Goal: Information Seeking & Learning: Check status

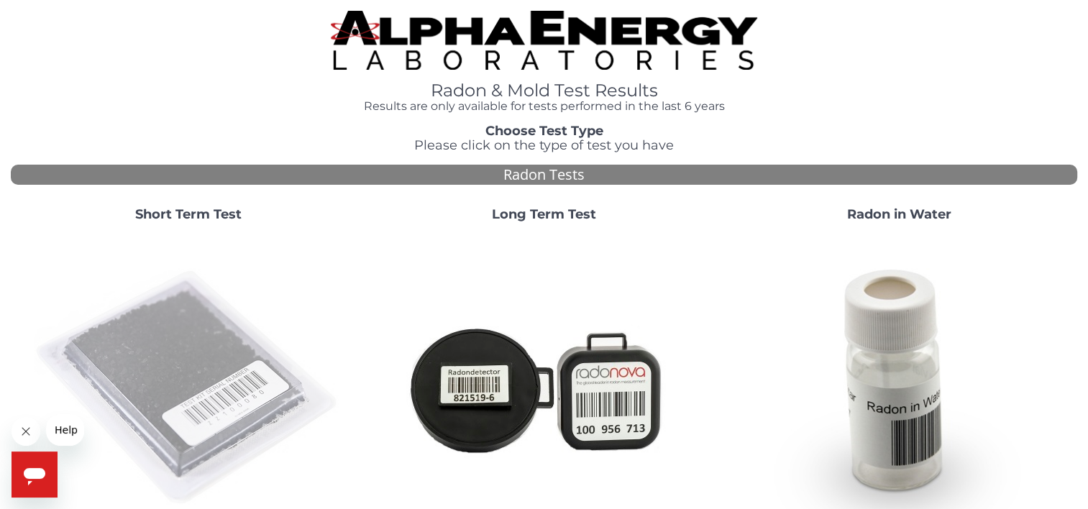
click at [137, 324] on img at bounding box center [188, 388] width 309 height 309
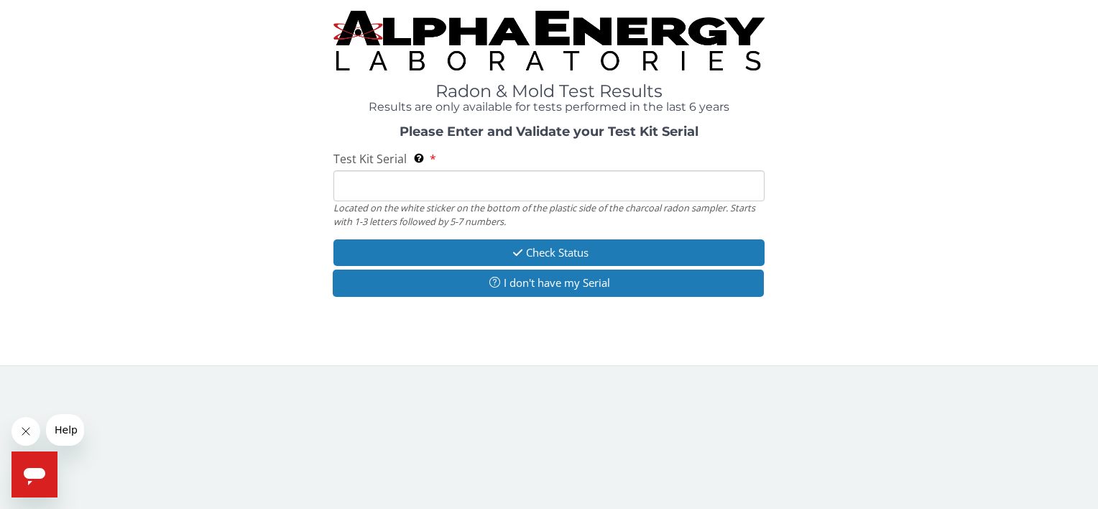
click at [579, 198] on input "Test Kit Serial Located on the white sticker on the bottom of the plastic side …" at bounding box center [549, 185] width 431 height 31
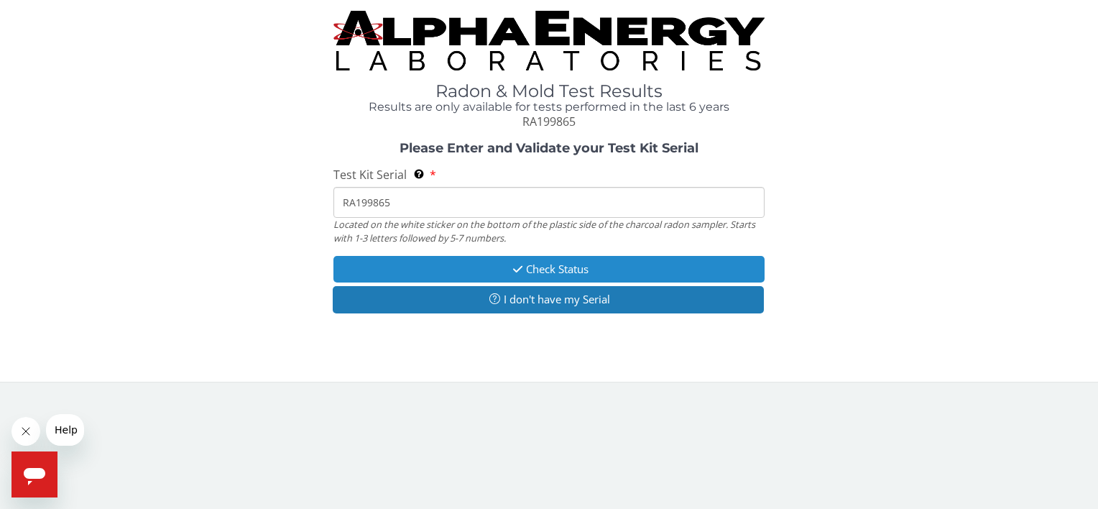
type input "RA199865"
click at [600, 264] on button "Check Status" at bounding box center [549, 269] width 431 height 27
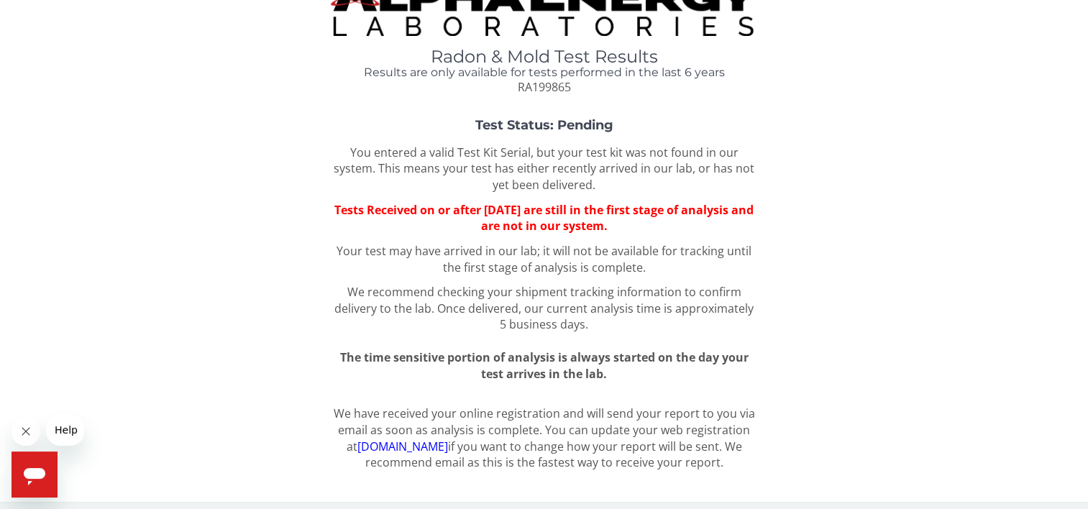
scroll to position [40, 0]
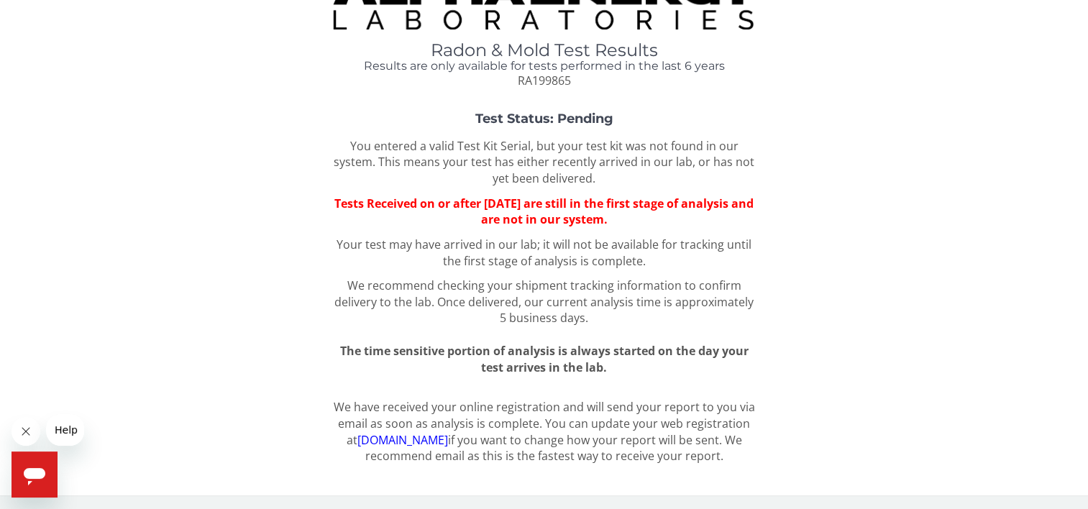
click at [406, 441] on link "[DOMAIN_NAME]" at bounding box center [402, 440] width 91 height 16
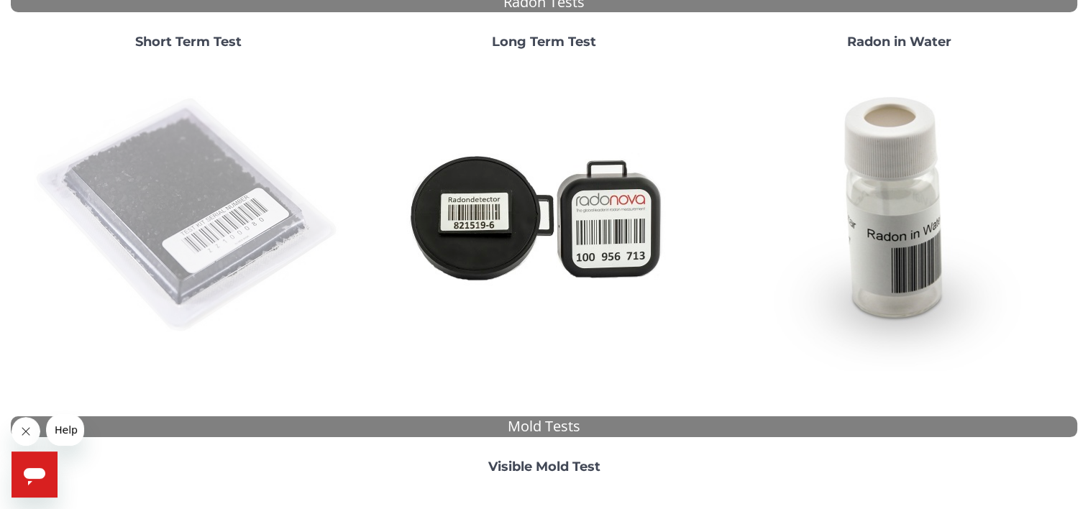
scroll to position [163, 0]
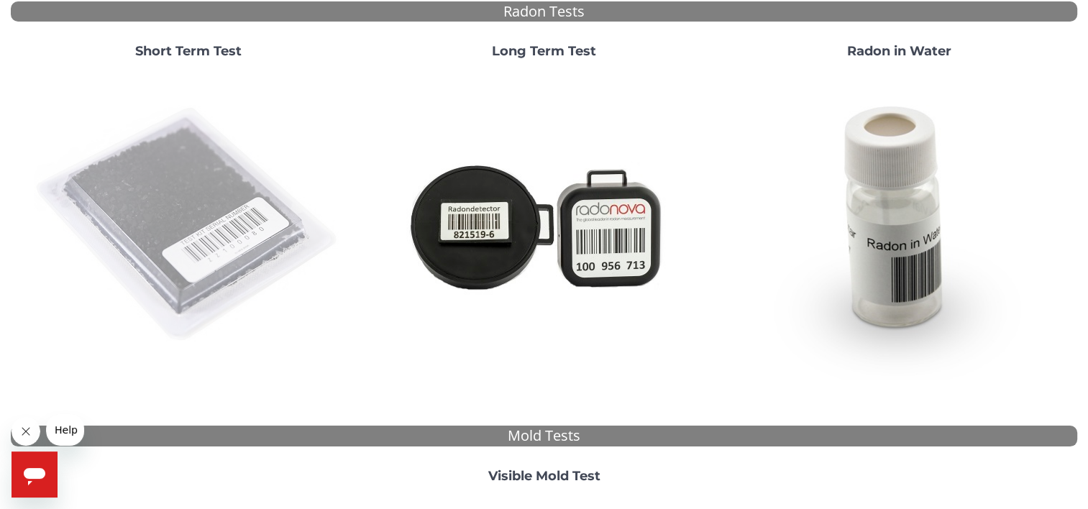
click at [227, 216] on img at bounding box center [188, 224] width 309 height 309
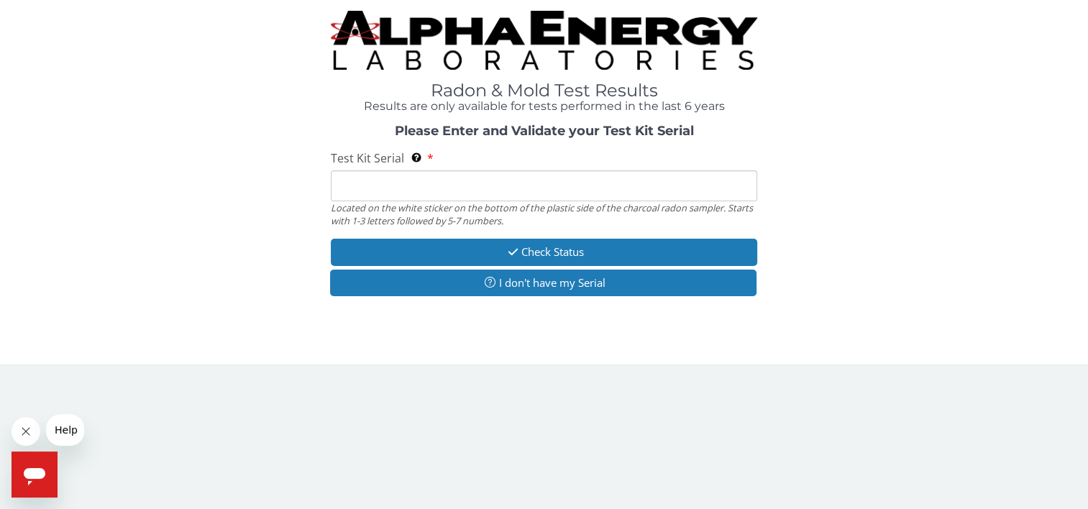
scroll to position [0, 0]
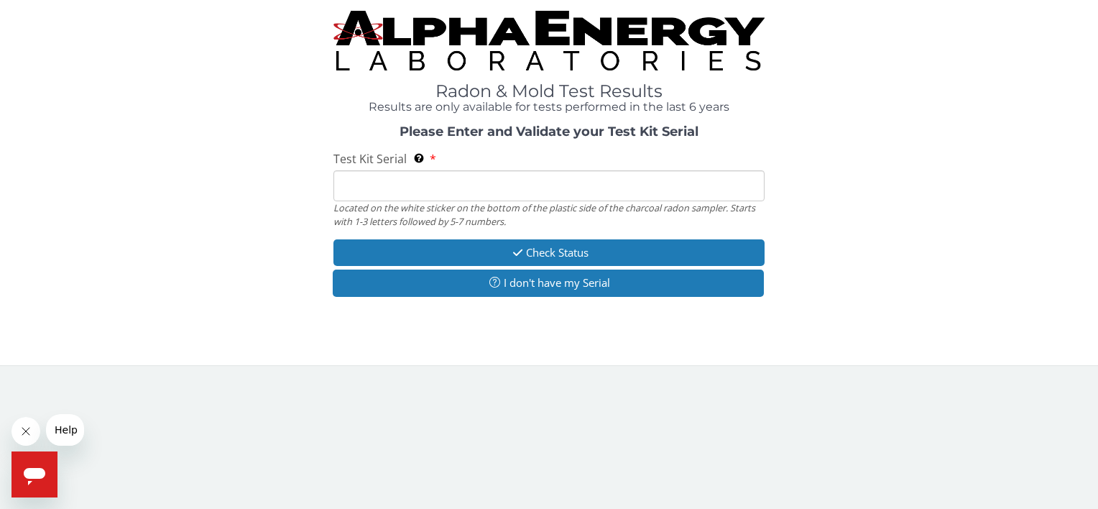
click at [358, 191] on input "Test Kit Serial Located on the white sticker on the bottom of the plastic side …" at bounding box center [549, 185] width 431 height 31
type input "RA199865"
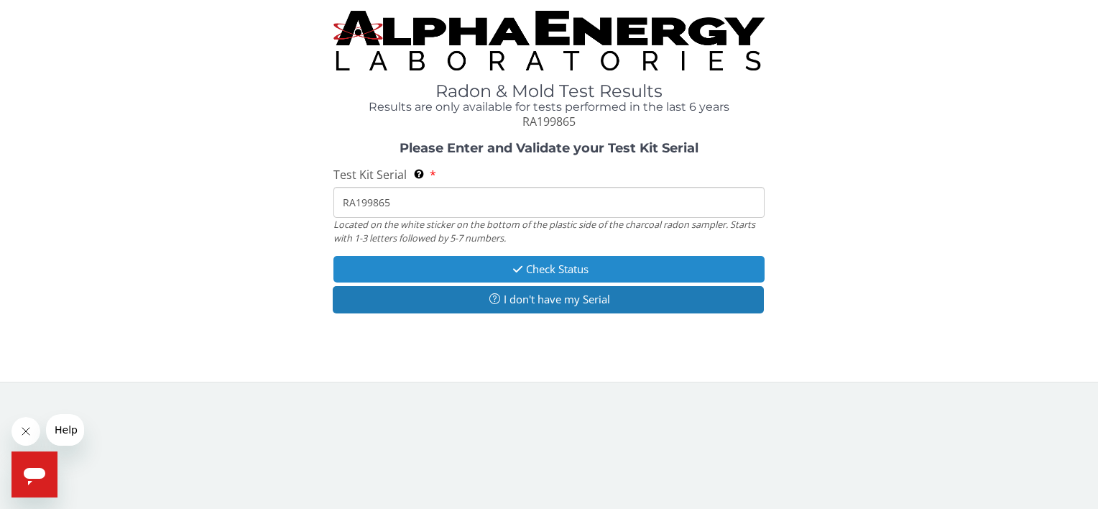
click at [467, 269] on button "Check Status" at bounding box center [549, 269] width 431 height 27
